Goal: Task Accomplishment & Management: Complete application form

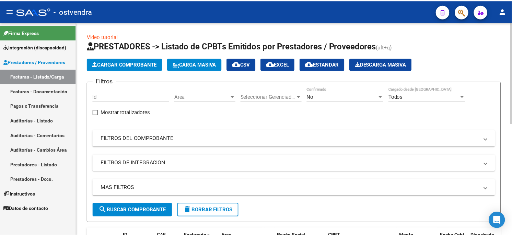
scroll to position [23, 0]
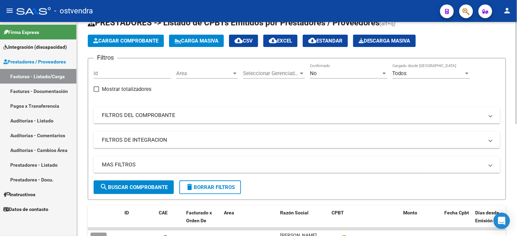
click at [154, 41] on span "Cargar Comprobante" at bounding box center [125, 41] width 65 height 6
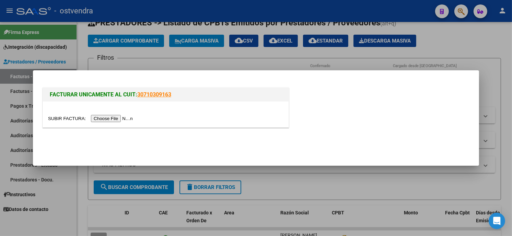
click at [119, 117] on input "file" at bounding box center [91, 118] width 87 height 7
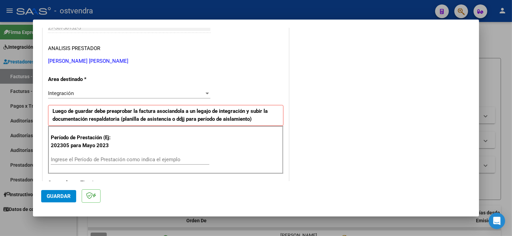
scroll to position [152, 0]
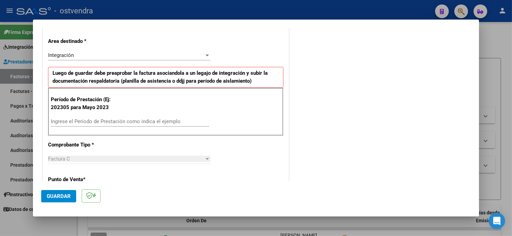
click at [148, 122] on input "Ingrese el Período de Prestación como indica el ejemplo" at bounding box center [130, 121] width 158 height 6
type input "202505"
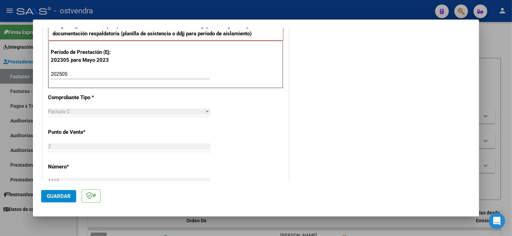
scroll to position [228, 0]
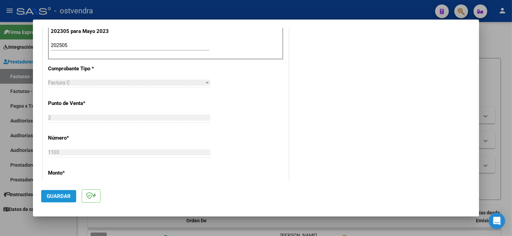
click at [63, 196] on span "Guardar" at bounding box center [59, 196] width 24 height 6
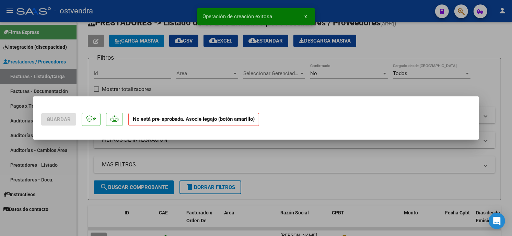
scroll to position [0, 0]
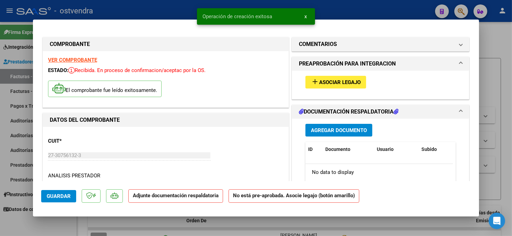
click at [352, 81] on span "Asociar Legajo" at bounding box center [340, 82] width 42 height 6
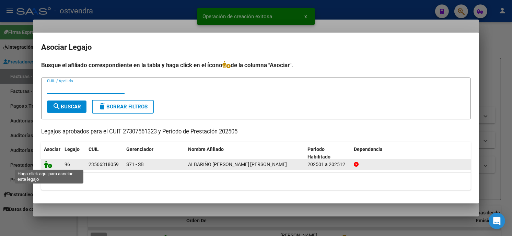
click at [48, 162] on icon at bounding box center [48, 165] width 8 height 8
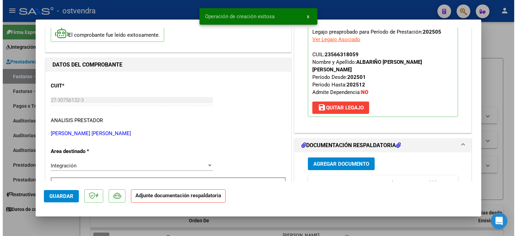
scroll to position [76, 0]
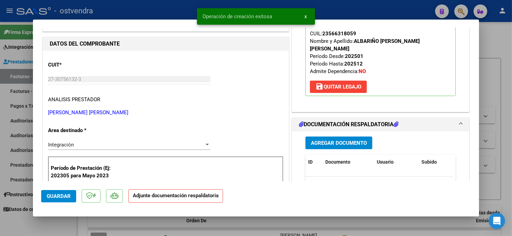
click at [356, 140] on span "Agregar Documento" at bounding box center [339, 143] width 56 height 6
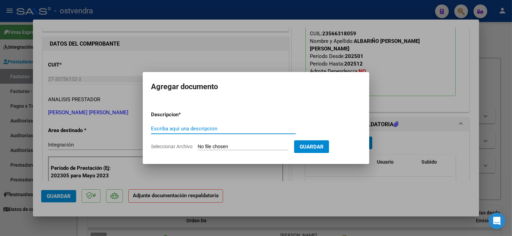
click at [247, 148] on input "Seleccionar Archivo" at bounding box center [243, 147] width 91 height 7
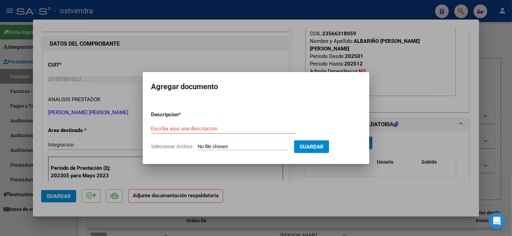
type input "C:\fakepath\ASISTENCIA C-2-1103.pdf"
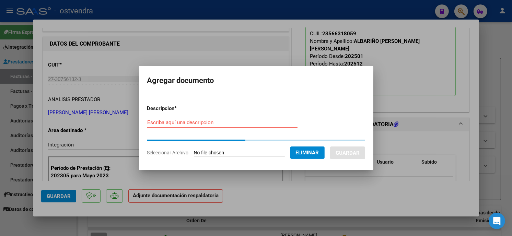
click at [222, 125] on input "Escriba aquí una descripcion" at bounding box center [222, 122] width 150 height 6
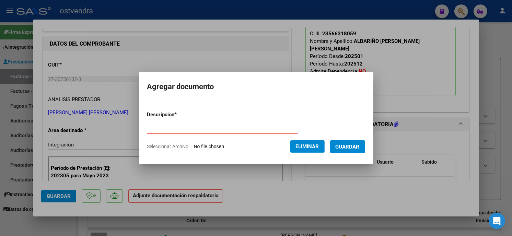
type input "PLANILLA DE ASISTENCIA"
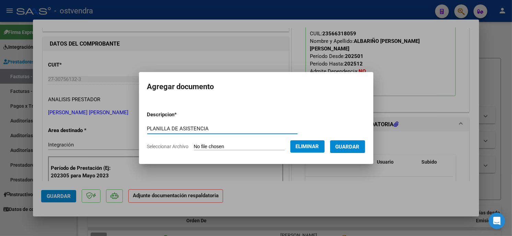
click at [361, 148] on button "Guardar" at bounding box center [347, 146] width 35 height 13
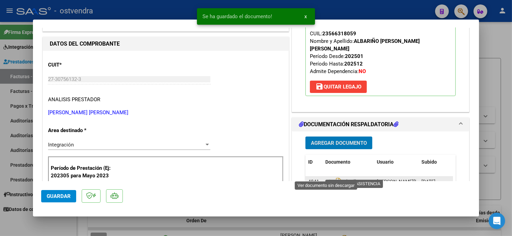
click at [327, 178] on icon at bounding box center [329, 182] width 9 height 8
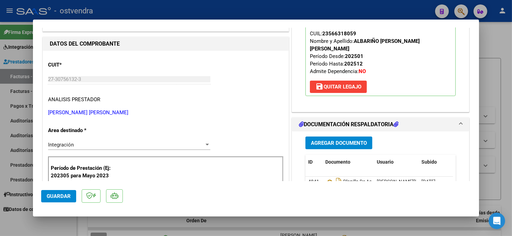
click at [167, 15] on div at bounding box center [256, 118] width 512 height 236
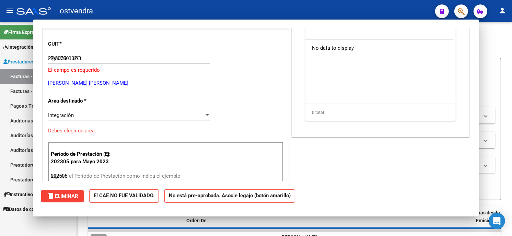
type input "$ 0,00"
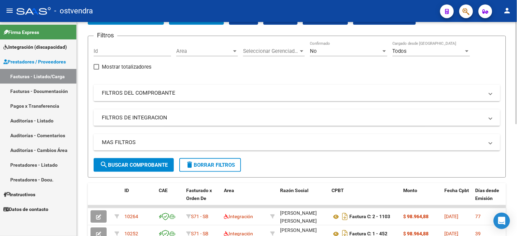
scroll to position [62, 0]
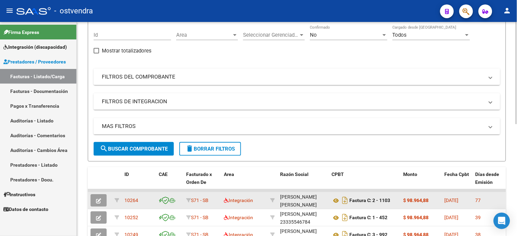
click at [103, 200] on button "button" at bounding box center [99, 200] width 16 height 12
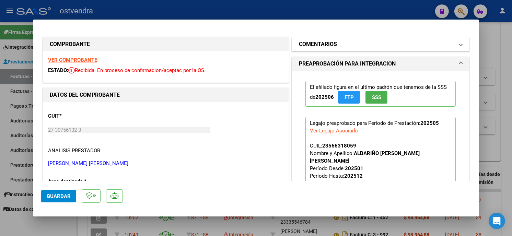
click at [378, 41] on mat-panel-title "COMENTARIOS" at bounding box center [376, 44] width 155 height 8
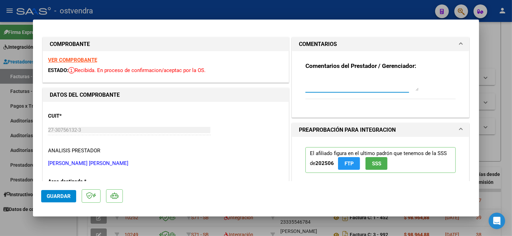
click at [338, 81] on textarea at bounding box center [361, 84] width 113 height 14
type textarea "FC MAYO prox a vencer"
click at [49, 198] on span "Guardar" at bounding box center [59, 196] width 24 height 6
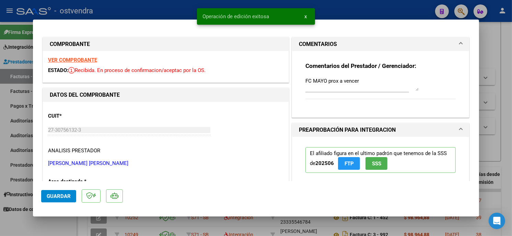
click at [361, 11] on div at bounding box center [256, 118] width 512 height 236
type input "$ 0,00"
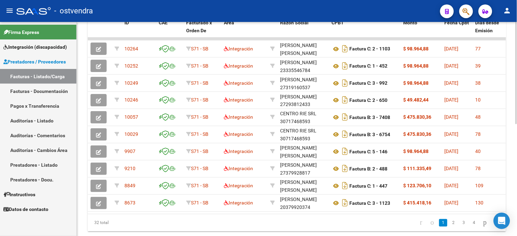
scroll to position [214, 0]
click at [517, 210] on html "menu - ostvendra person Firma Express Integración (discapacidad) Certificado Di…" at bounding box center [258, 118] width 517 height 236
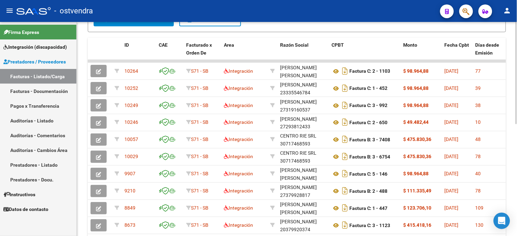
scroll to position [190, 0]
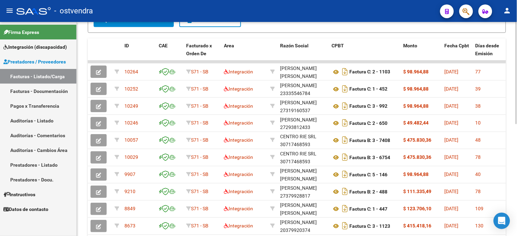
click at [517, 135] on html "menu - ostvendra person Firma Express Integración (discapacidad) Certificado Di…" at bounding box center [258, 118] width 517 height 236
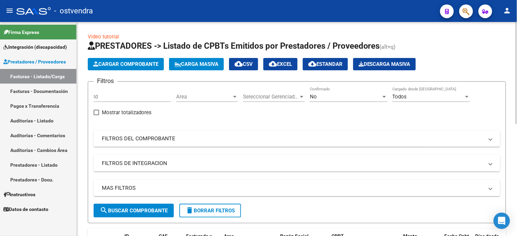
scroll to position [38, 0]
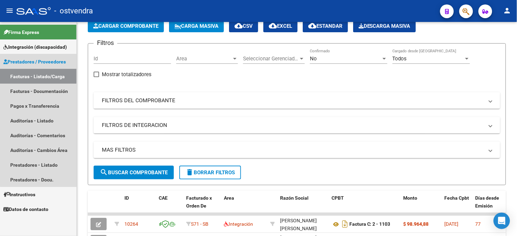
click at [45, 76] on link "Facturas - Listado/Carga" at bounding box center [38, 76] width 76 height 15
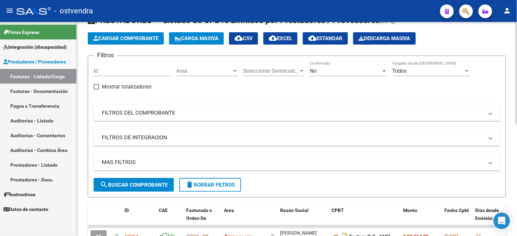
scroll to position [0, 0]
